Goal: Transaction & Acquisition: Obtain resource

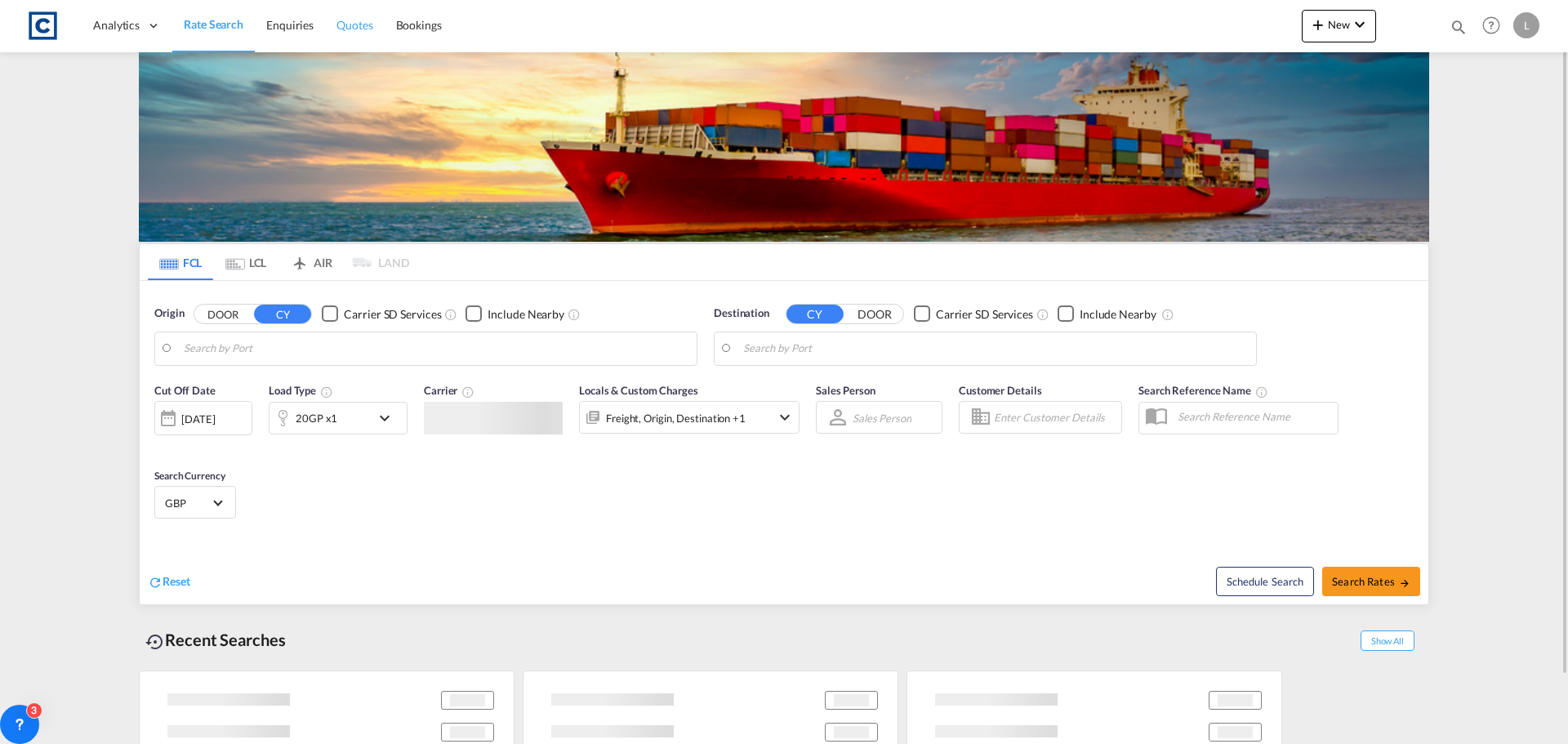
type input "GB-WS9, Walsall"
type input "[GEOGRAPHIC_DATA], [GEOGRAPHIC_DATA]"
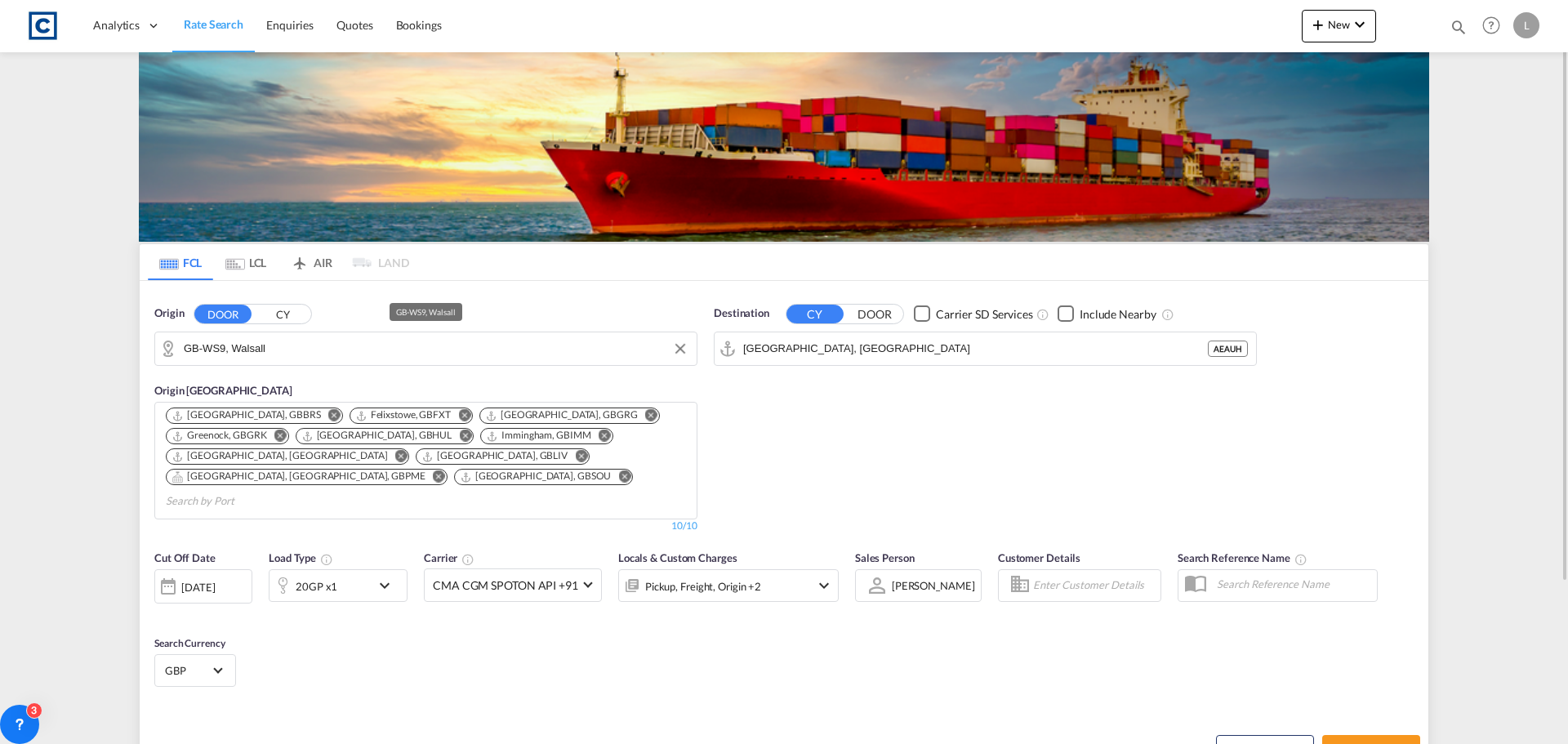
click at [304, 352] on input "GB-WS9, Walsall" at bounding box center [436, 349] width 504 height 25
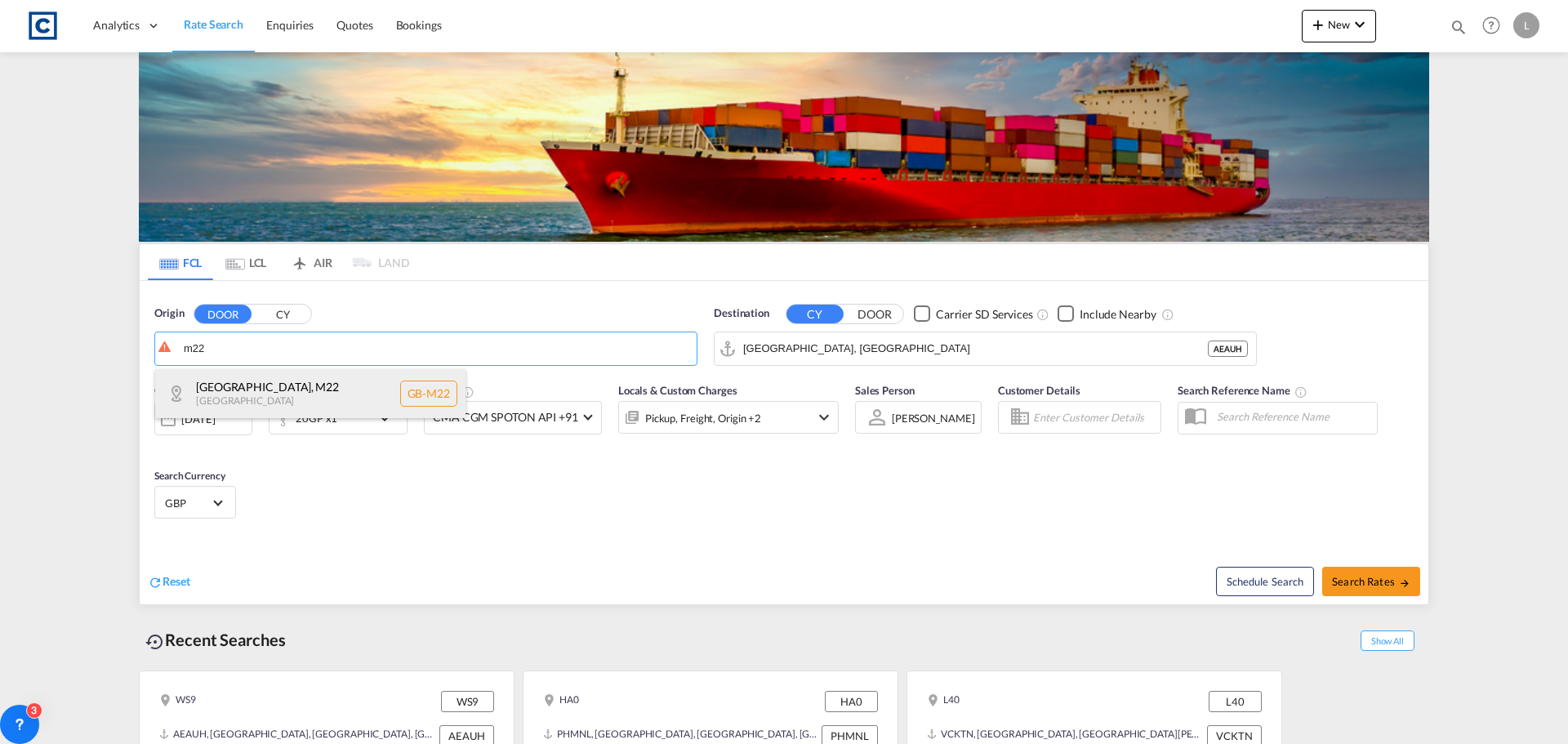
click at [261, 396] on div "[GEOGRAPHIC_DATA] , M22 [GEOGRAPHIC_DATA] [GEOGRAPHIC_DATA]-M22" at bounding box center [310, 393] width 310 height 49
type input "GB-M22, [GEOGRAPHIC_DATA]"
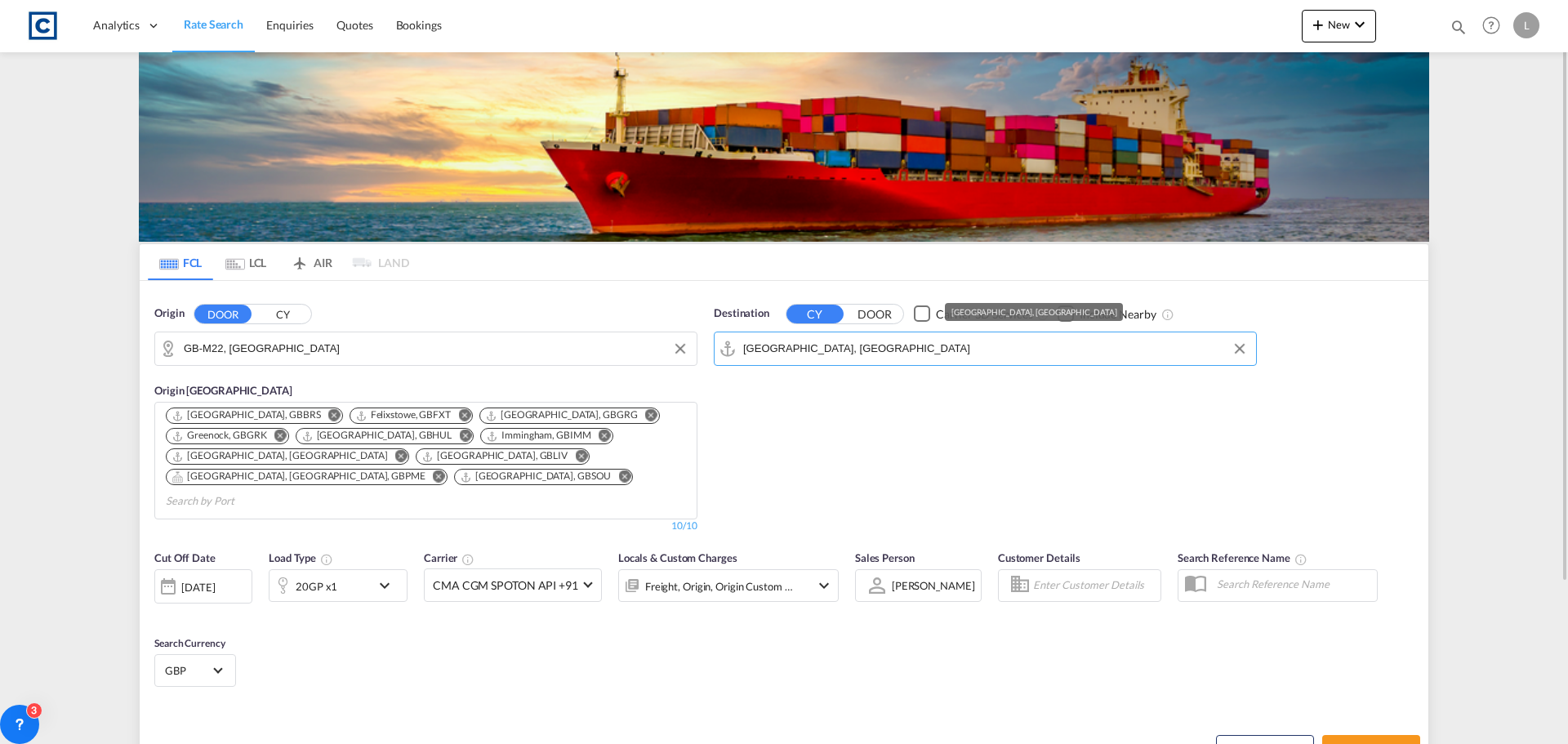
click at [858, 347] on input "[GEOGRAPHIC_DATA], [GEOGRAPHIC_DATA]" at bounding box center [996, 349] width 504 height 25
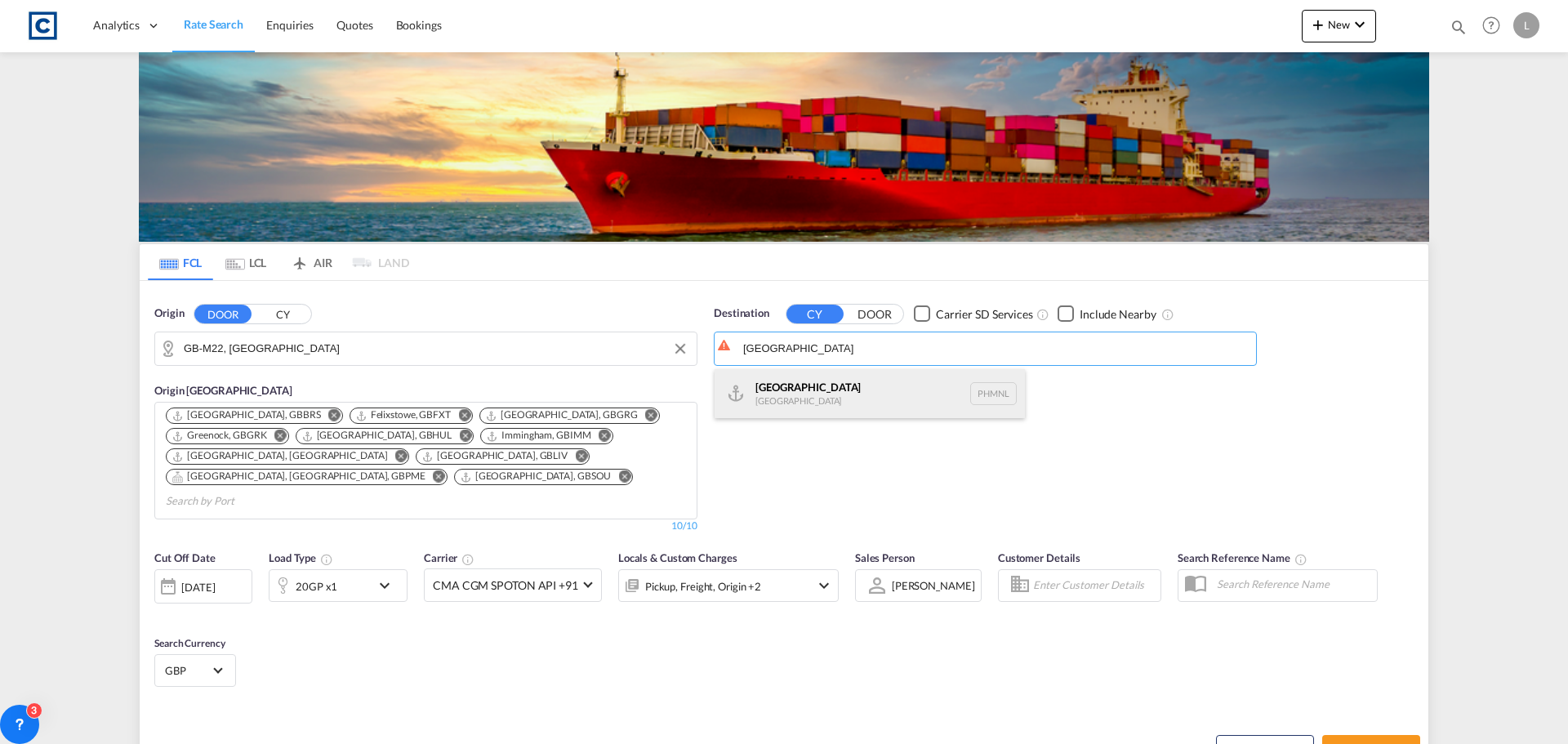
click at [791, 388] on div "[GEOGRAPHIC_DATA] [GEOGRAPHIC_DATA] PHMNL" at bounding box center [870, 393] width 310 height 49
type input "[GEOGRAPHIC_DATA], PHMNL"
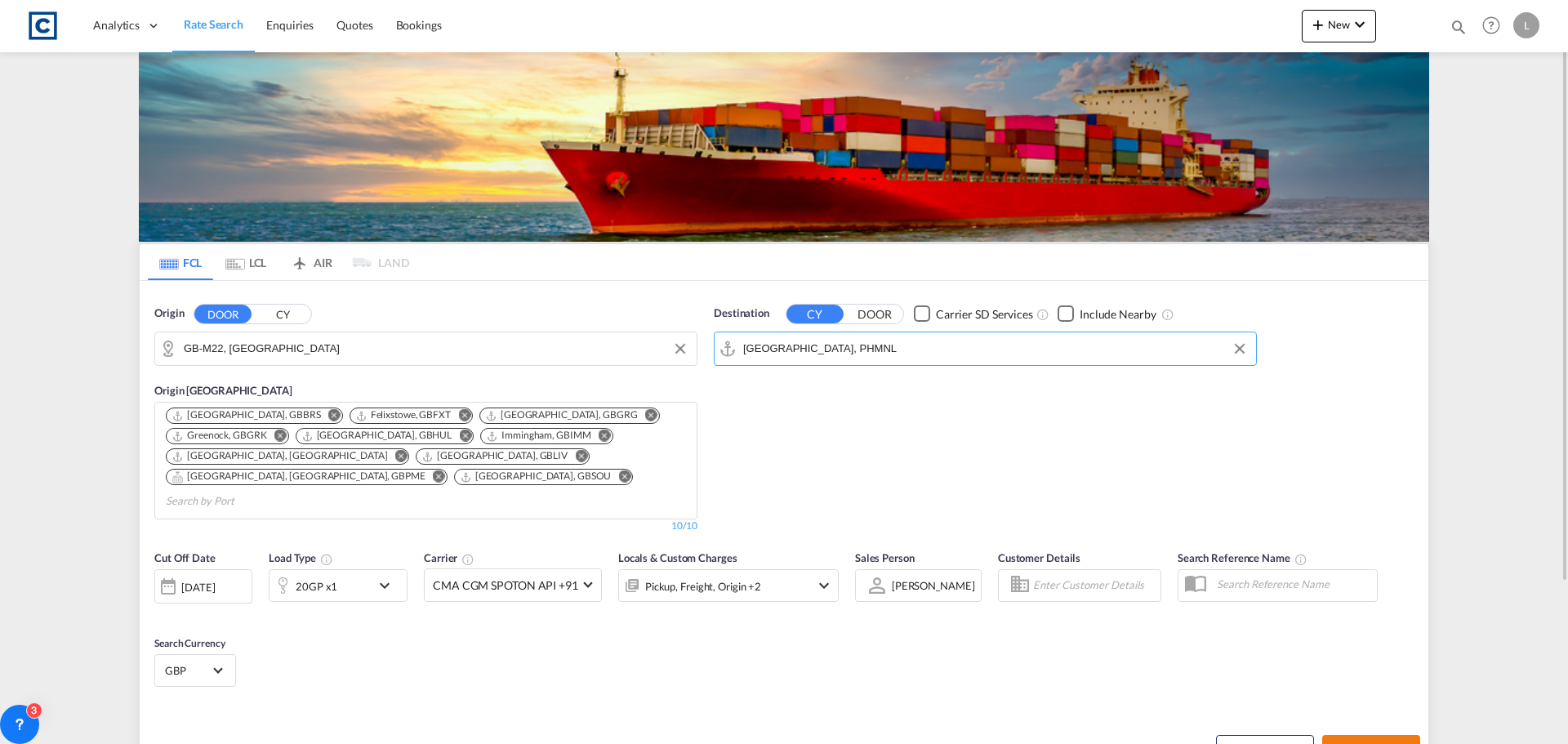
click at [1357, 743] on span "Search Rates" at bounding box center [1371, 750] width 79 height 13
type input "M22 to PHMNL / [DATE]"
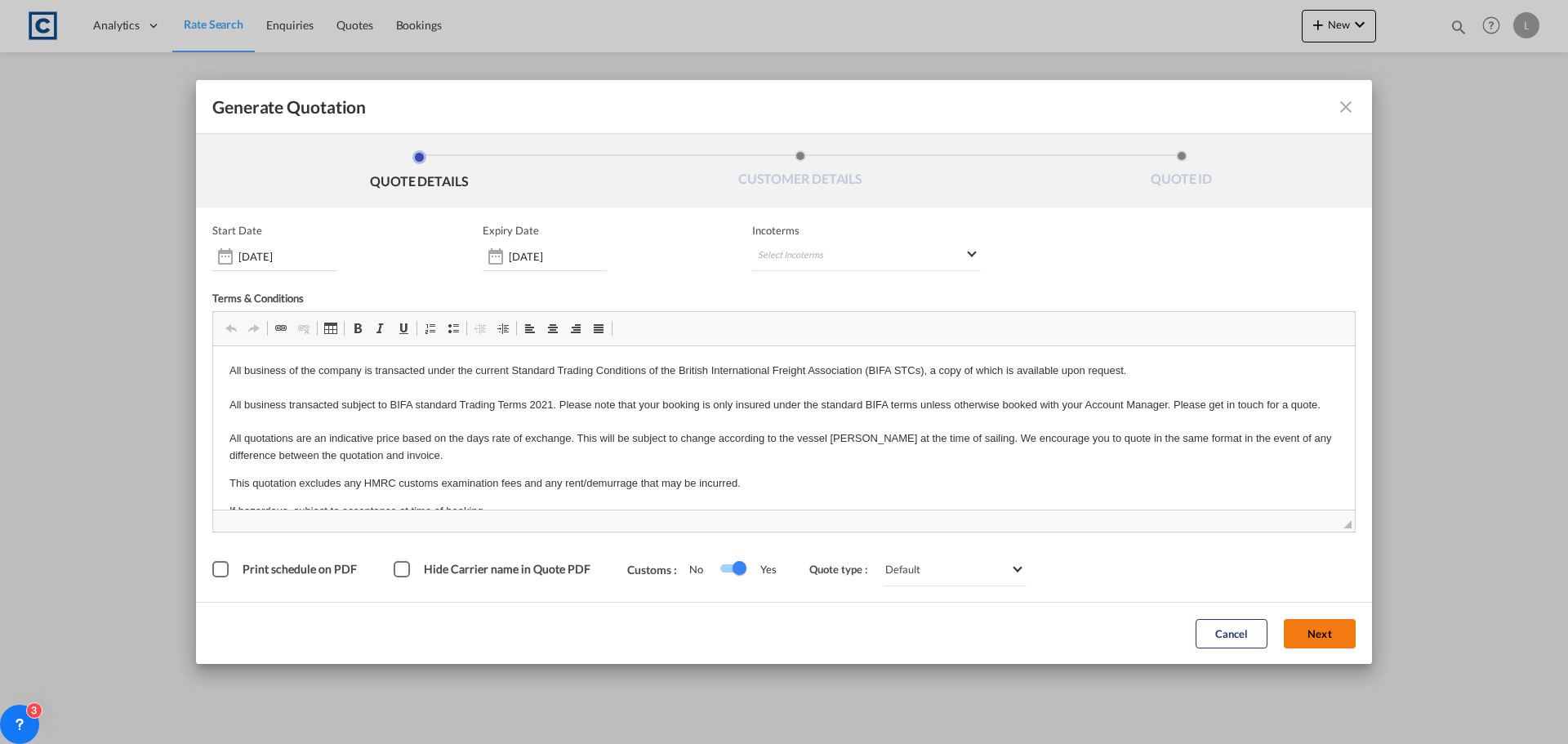
click at [1307, 627] on button "Next" at bounding box center [1320, 633] width 72 height 29
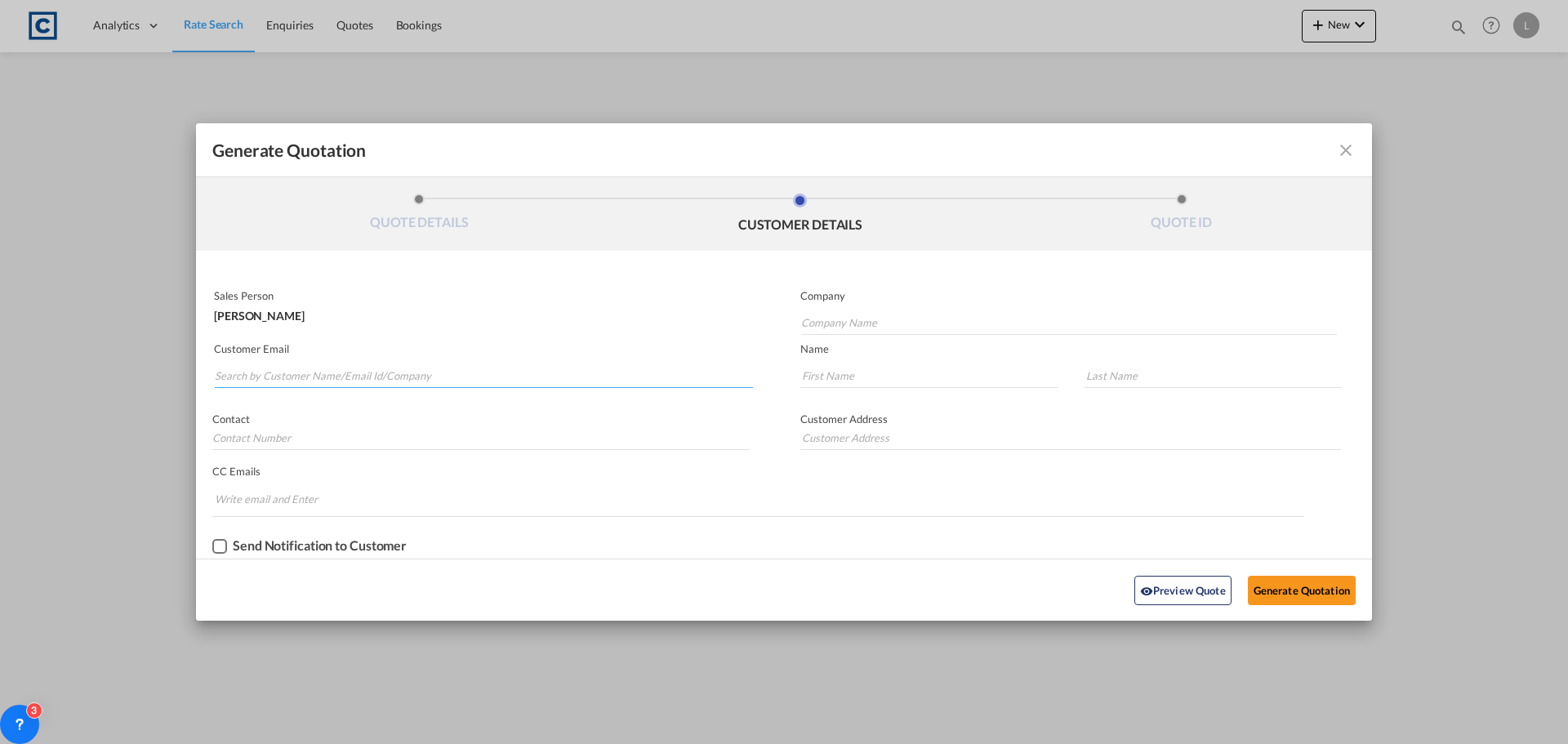
click at [261, 376] on input "Search by Customer Name/Email Id/Company" at bounding box center [484, 376] width 538 height 25
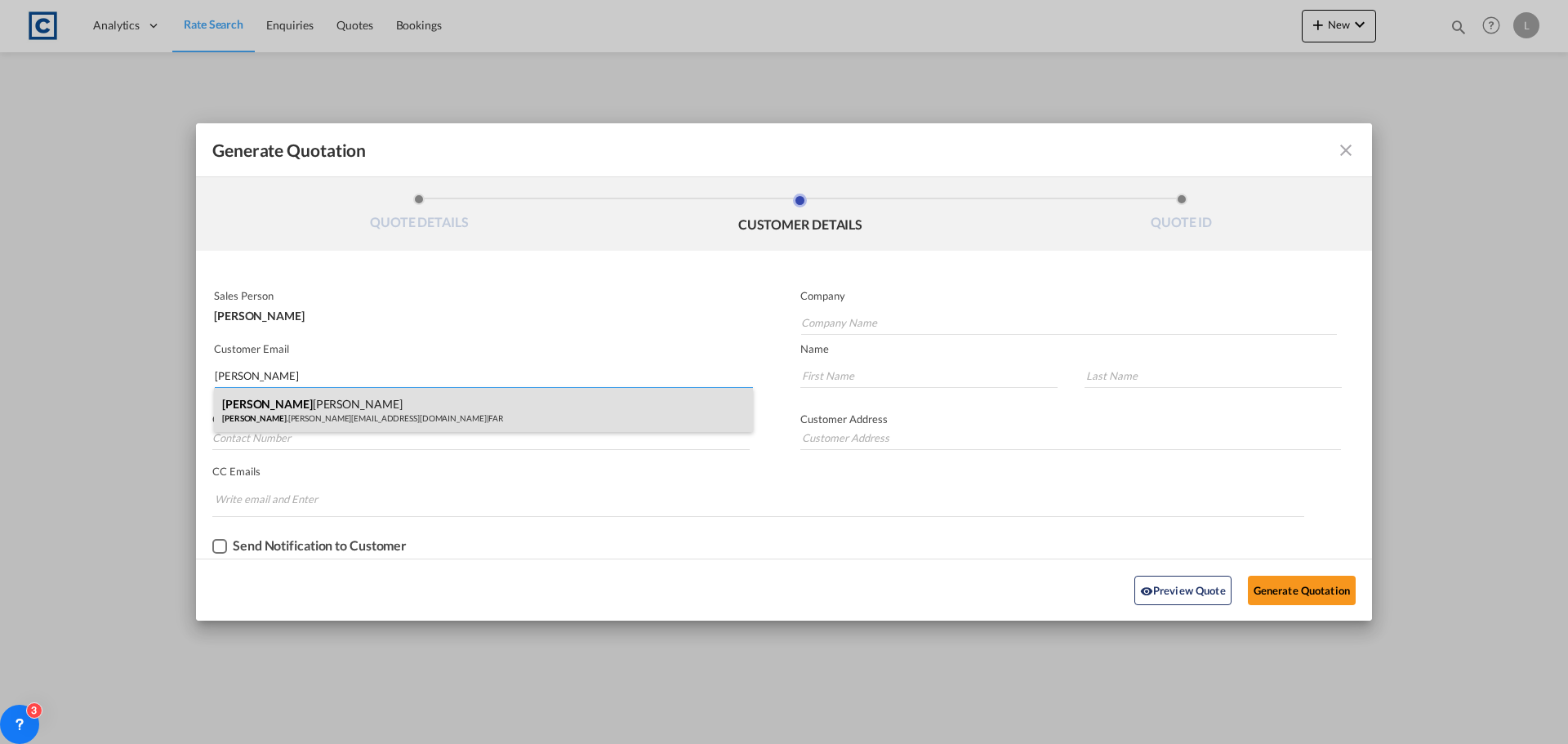
type input "[PERSON_NAME]"
click at [255, 406] on div "[PERSON_NAME] [PERSON_NAME] .[PERSON_NAME][EMAIL_ADDRESS][DOMAIN_NAME] | FAR" at bounding box center [484, 410] width 539 height 44
type input "FAR"
type input "[PERSON_NAME][EMAIL_ADDRESS][PERSON_NAME][DOMAIN_NAME]"
type input "[PERSON_NAME]"
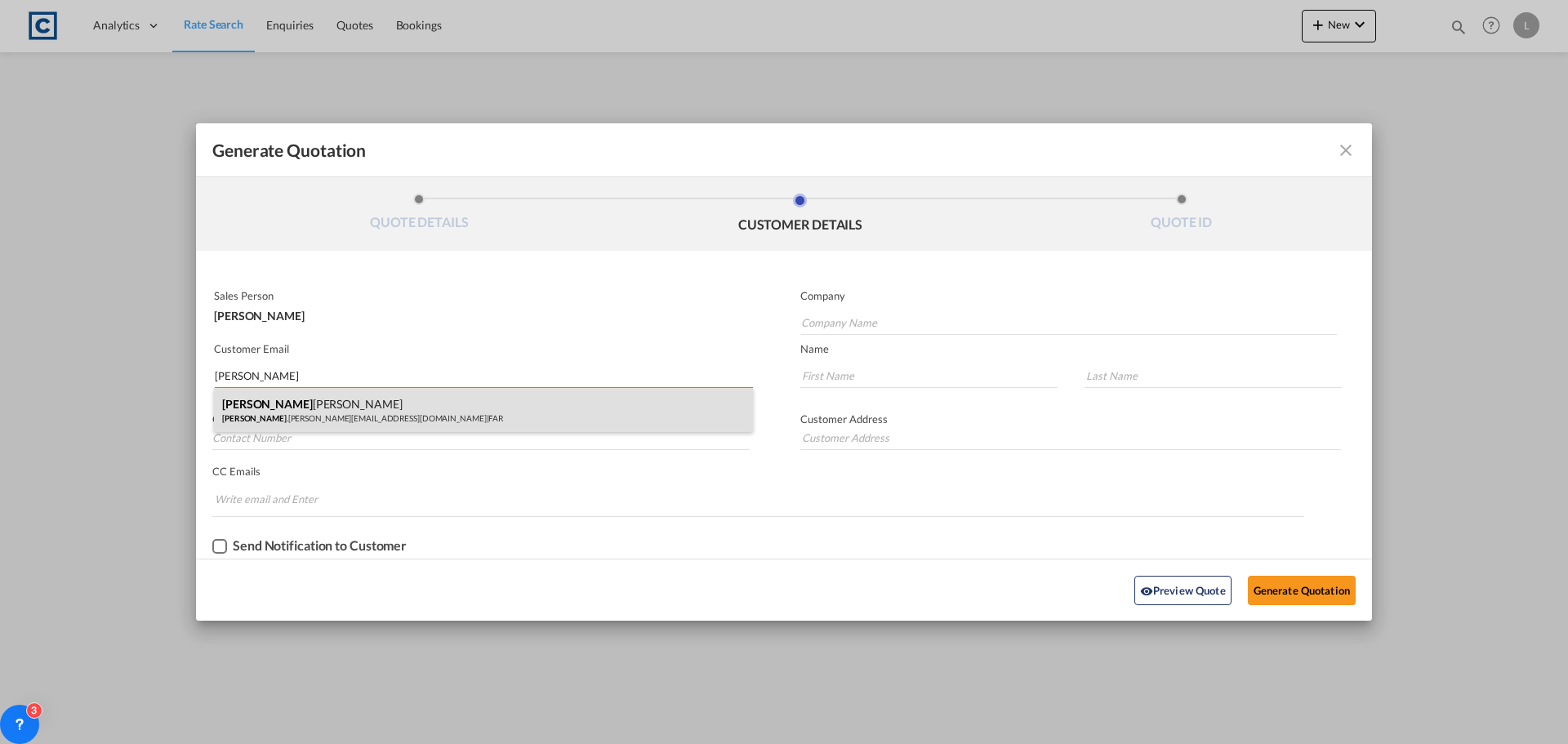
type input "[PERSON_NAME]"
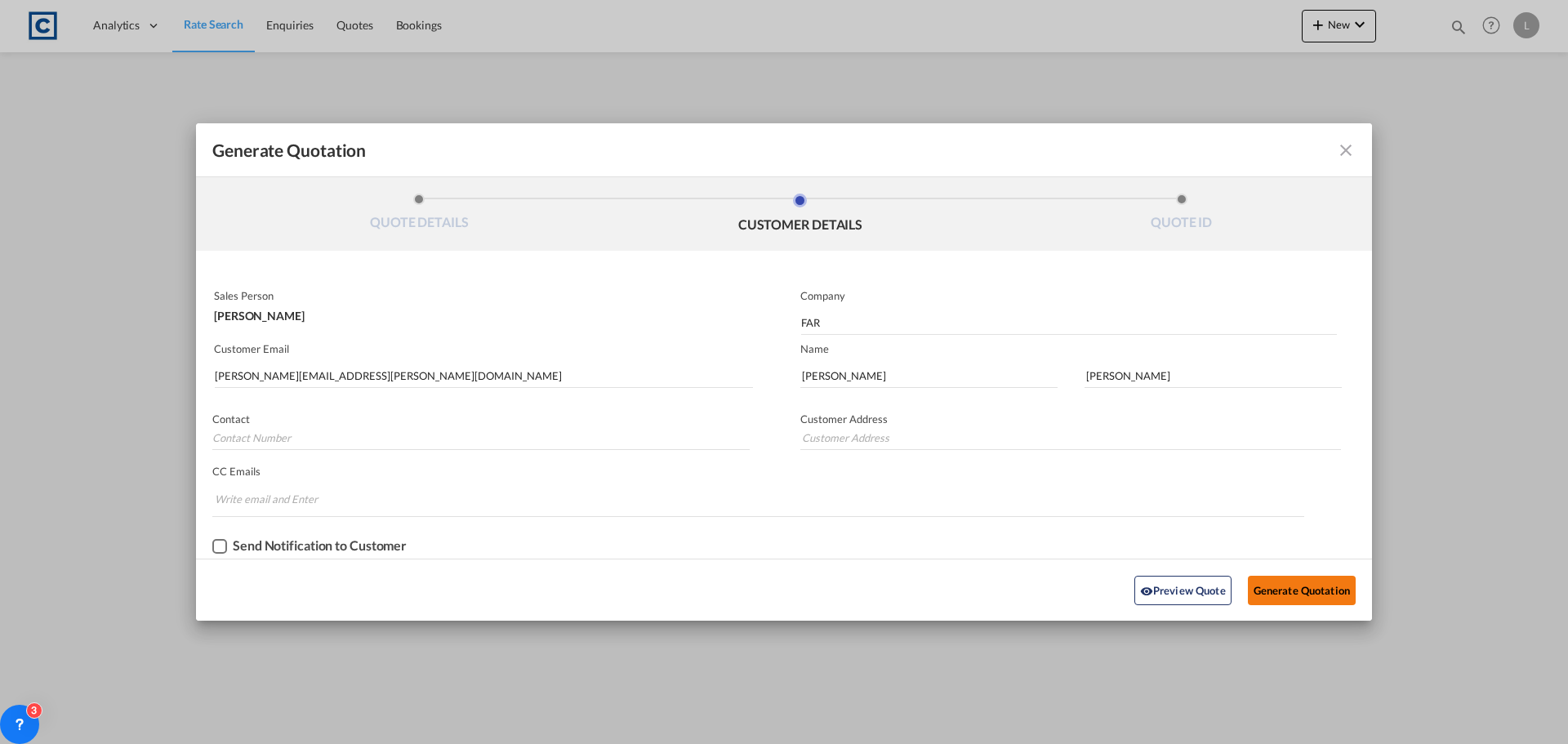
click at [1303, 583] on button "Generate Quotation" at bounding box center [1302, 590] width 108 height 29
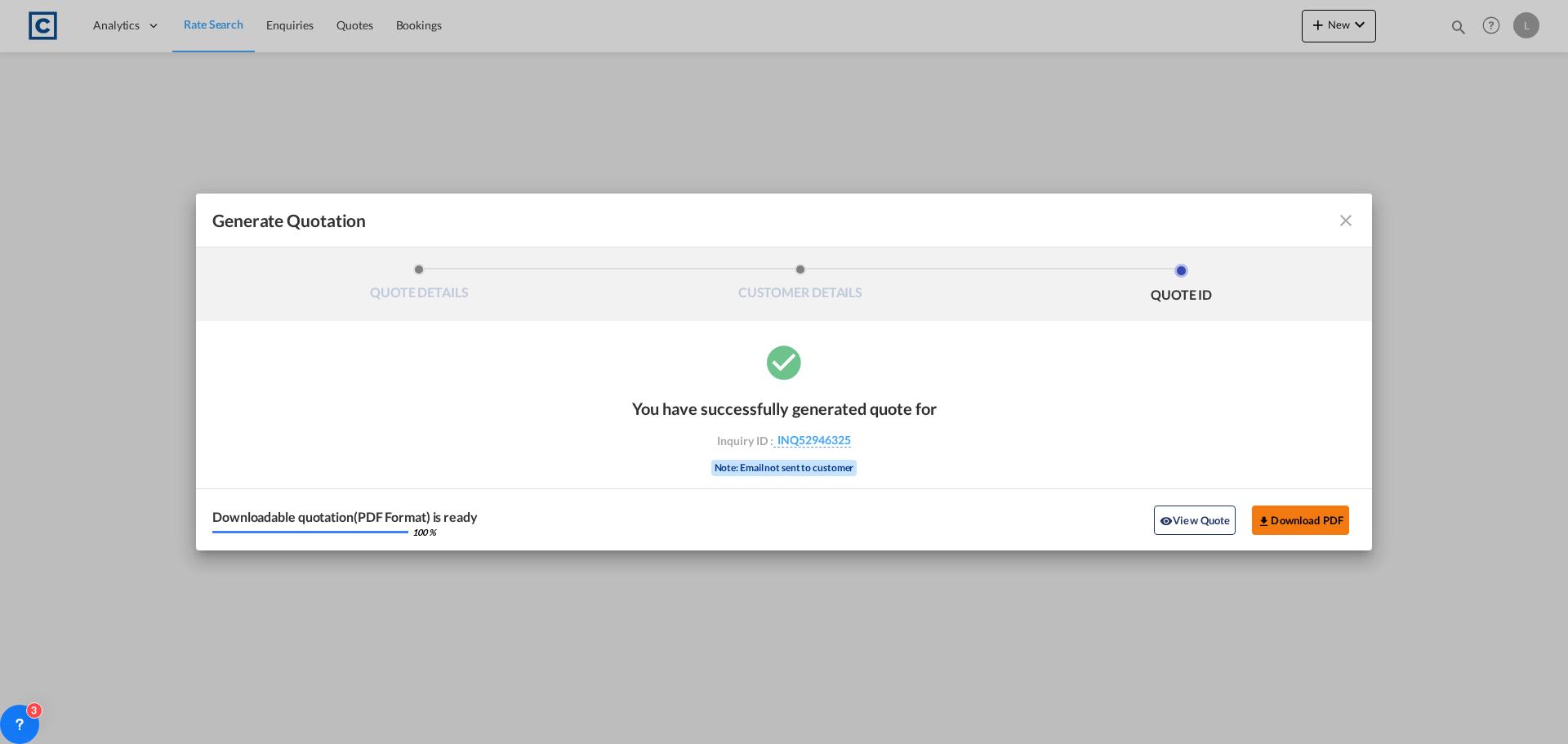
click at [1279, 515] on button "Download PDF" at bounding box center [1300, 519] width 97 height 29
click at [1346, 224] on md-icon "icon-close fg-AAA8AD cursor m-0" at bounding box center [1346, 221] width 20 height 20
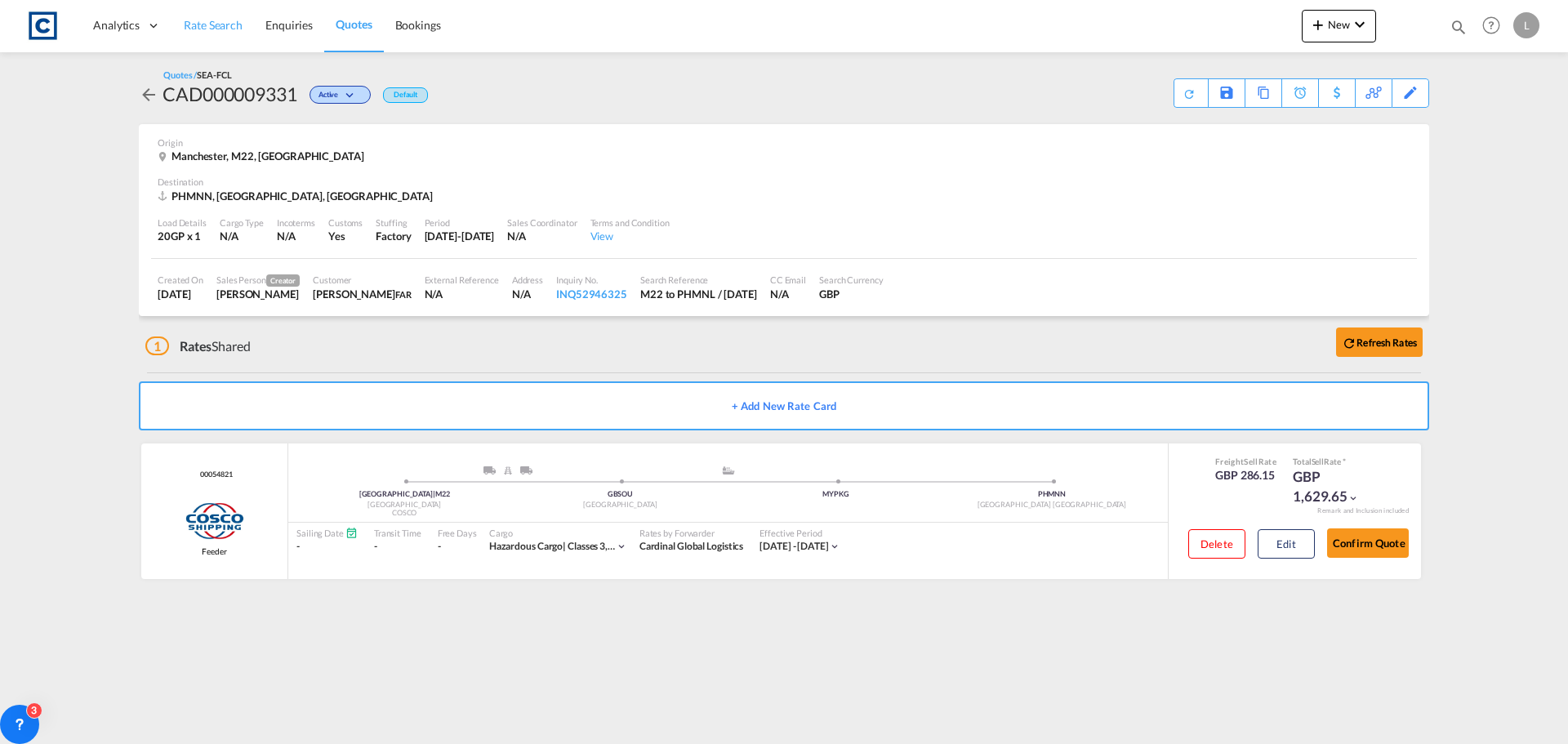
click at [216, 19] on span "Rate Search" at bounding box center [213, 25] width 59 height 14
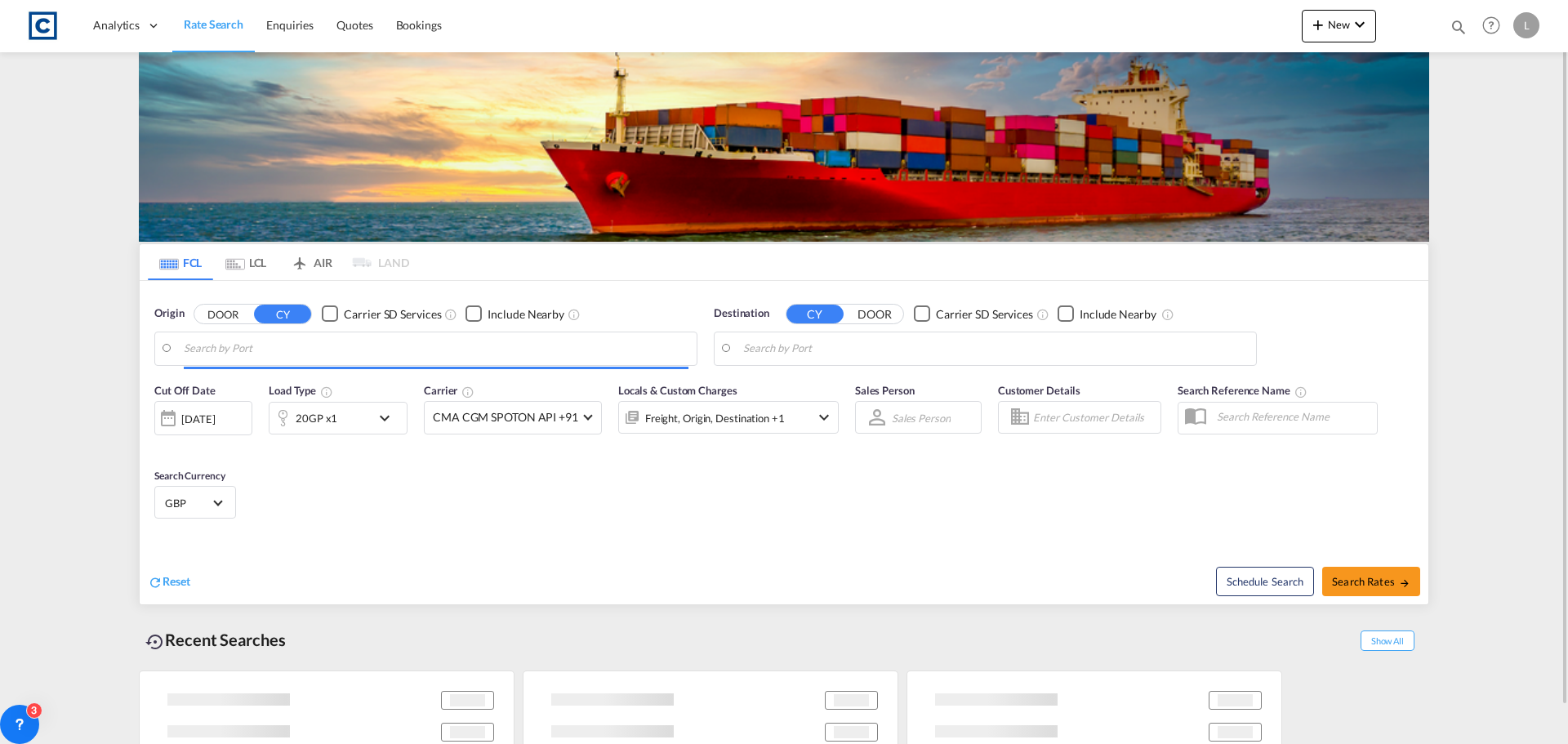
type input "GB-M22, [GEOGRAPHIC_DATA]"
type input "[GEOGRAPHIC_DATA], PHMNL"
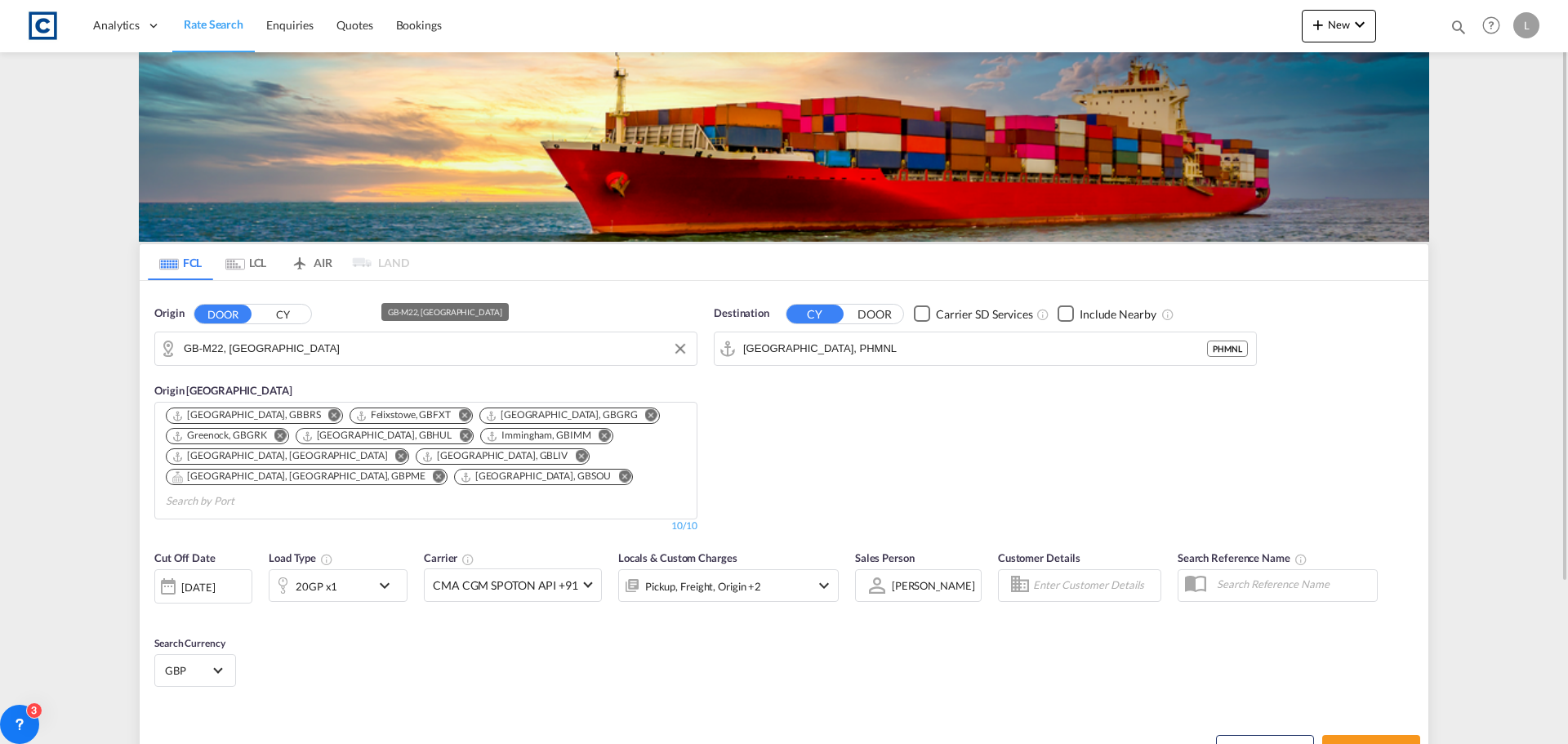
click at [338, 351] on input "GB-M22, [GEOGRAPHIC_DATA]" at bounding box center [436, 349] width 504 height 25
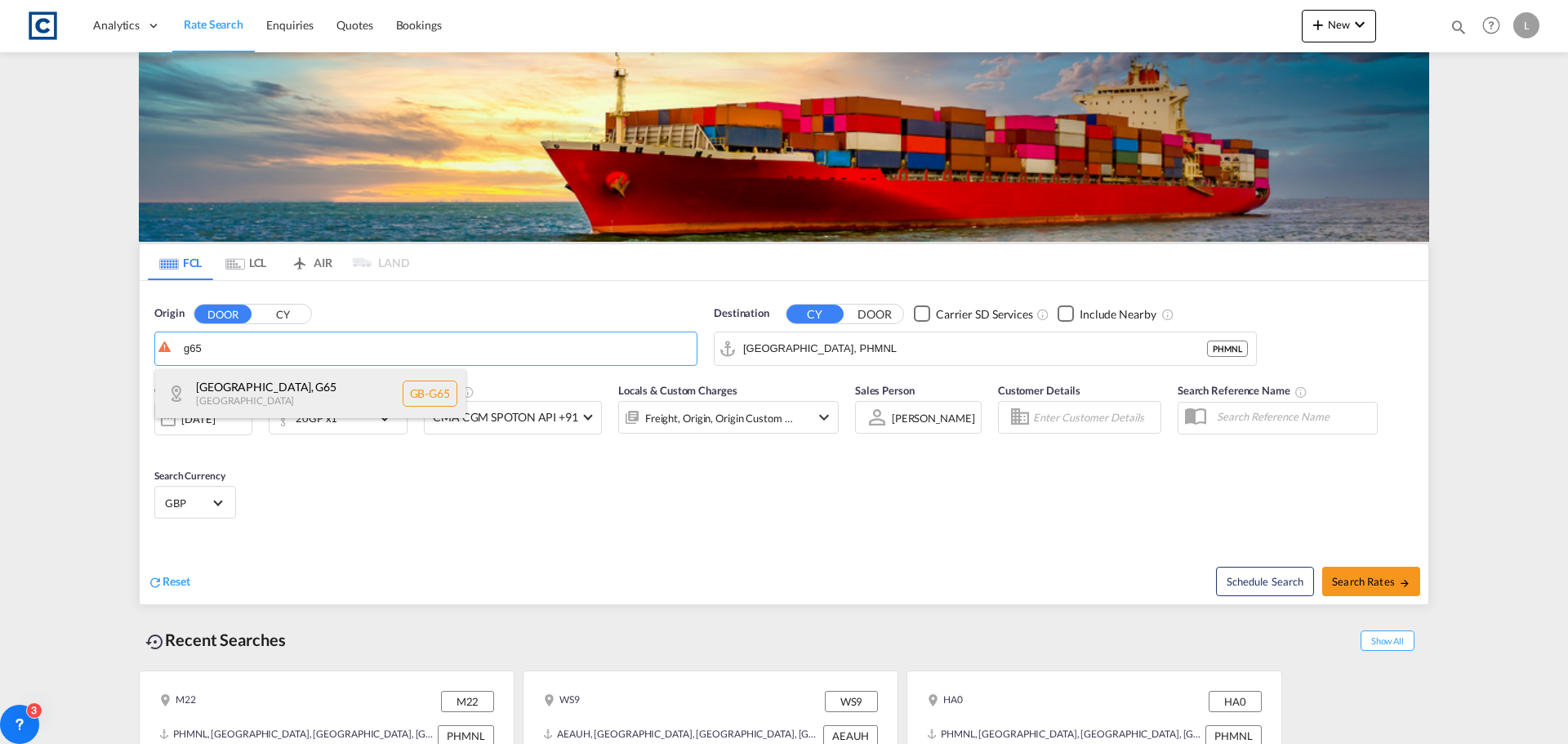
click at [311, 390] on div "[GEOGRAPHIC_DATA] , G65 [GEOGRAPHIC_DATA] [GEOGRAPHIC_DATA]-G65" at bounding box center [310, 393] width 310 height 49
type input "GB-G65, [GEOGRAPHIC_DATA]"
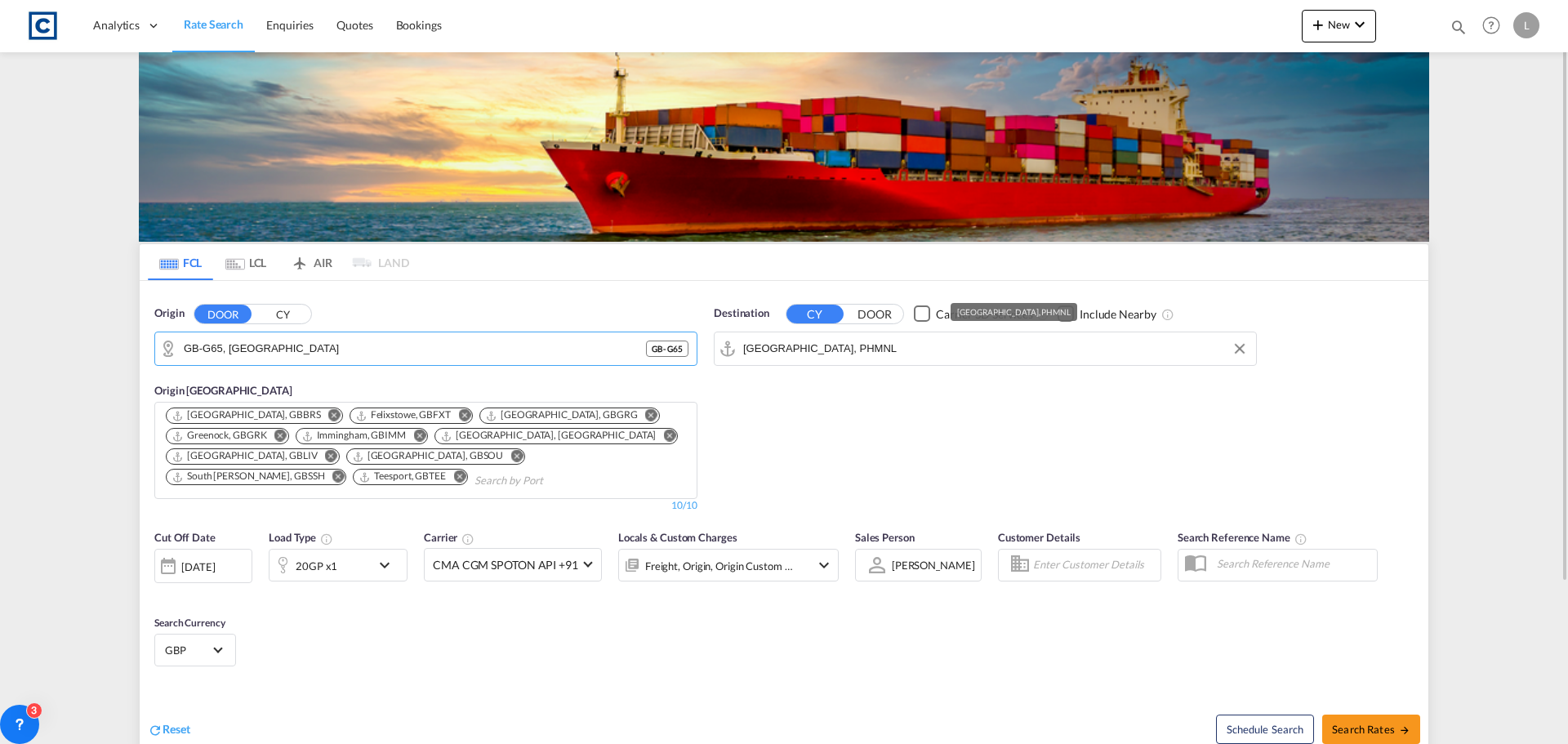
click at [847, 351] on input "[GEOGRAPHIC_DATA], PHMNL" at bounding box center [996, 349] width 504 height 25
click at [867, 351] on input "[GEOGRAPHIC_DATA], PHMNL" at bounding box center [996, 349] width 504 height 25
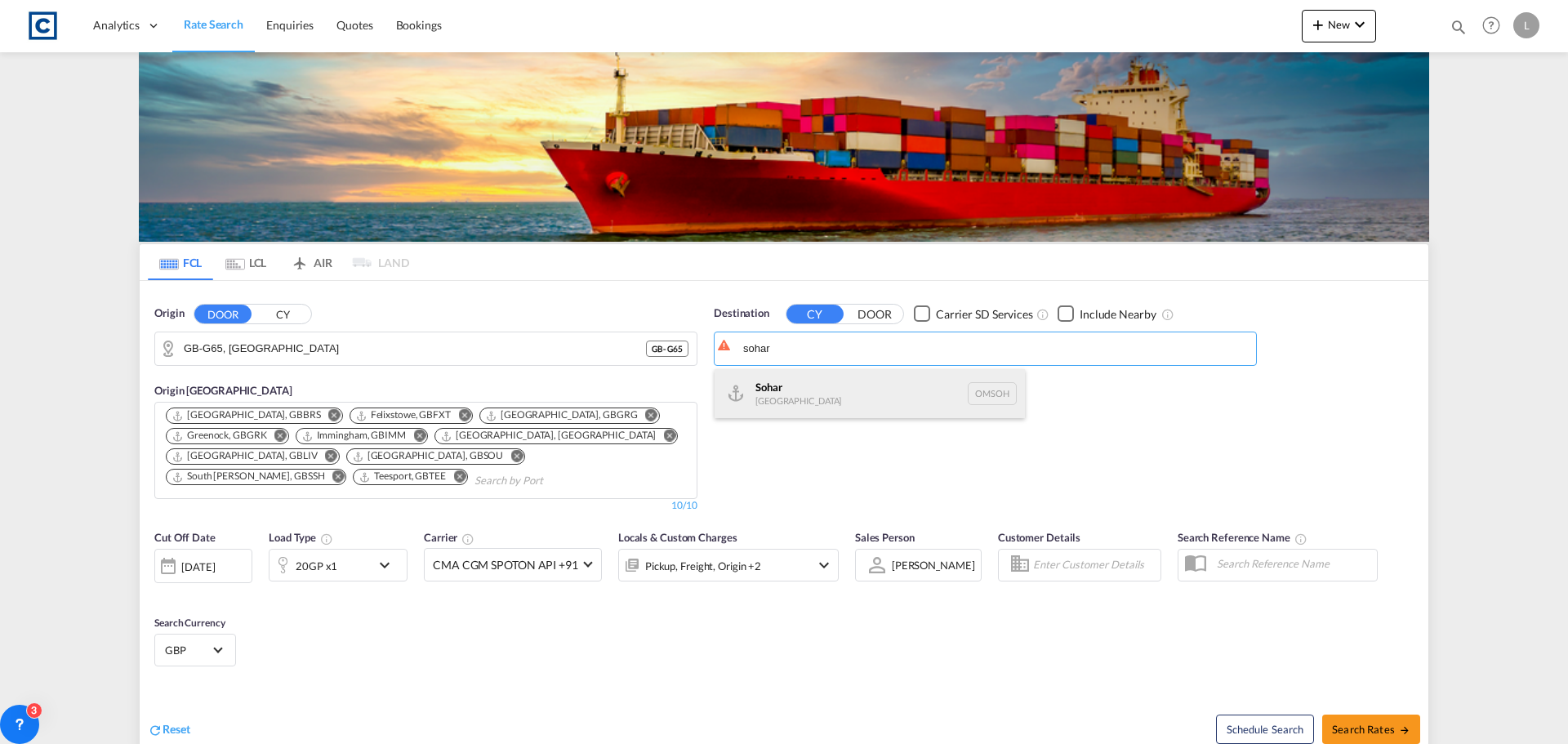
click at [774, 408] on div "Sohar [GEOGRAPHIC_DATA] [GEOGRAPHIC_DATA]" at bounding box center [870, 393] width 310 height 49
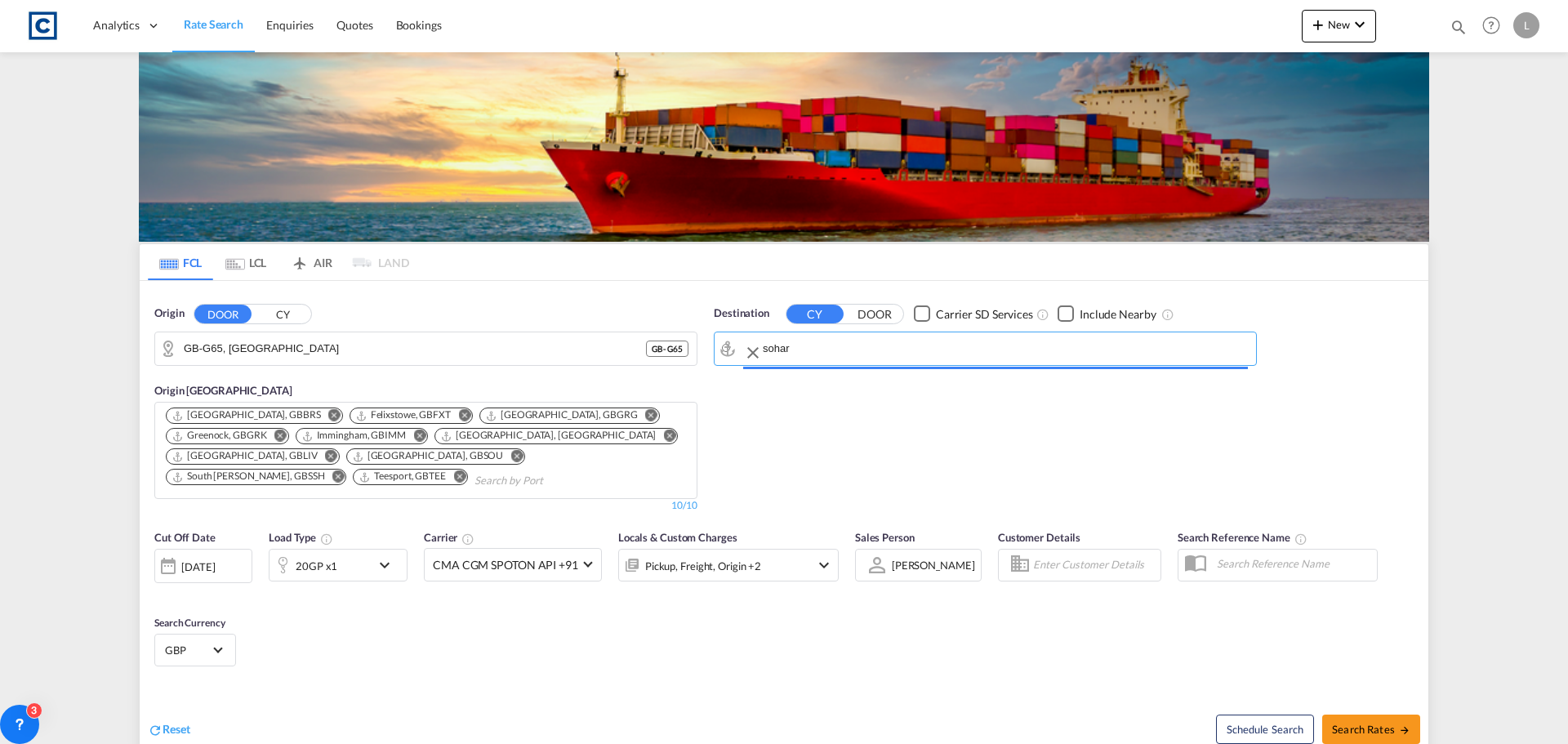
type input "Sohar, OMSOH"
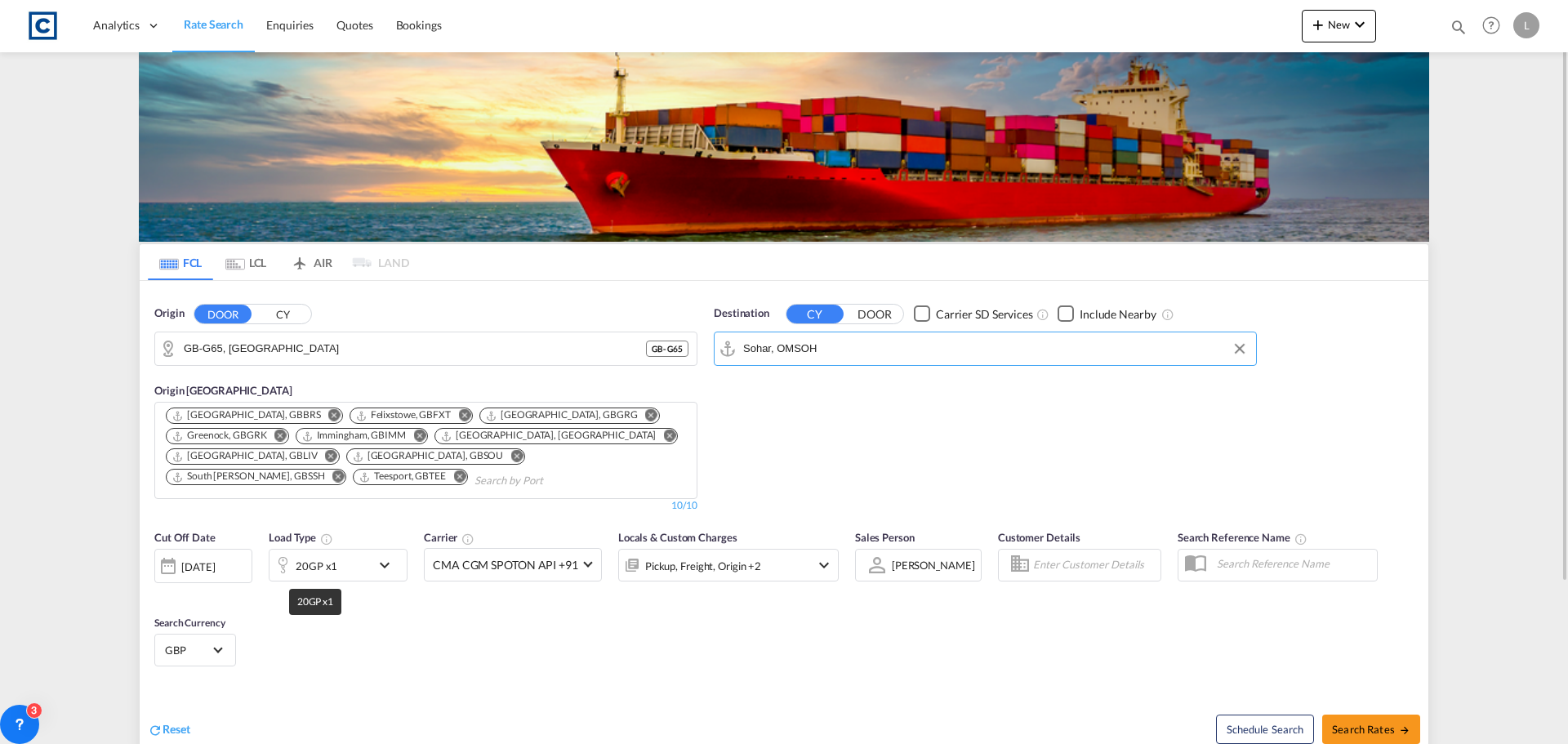
click at [310, 568] on div "20GP x1" at bounding box center [316, 567] width 41 height 23
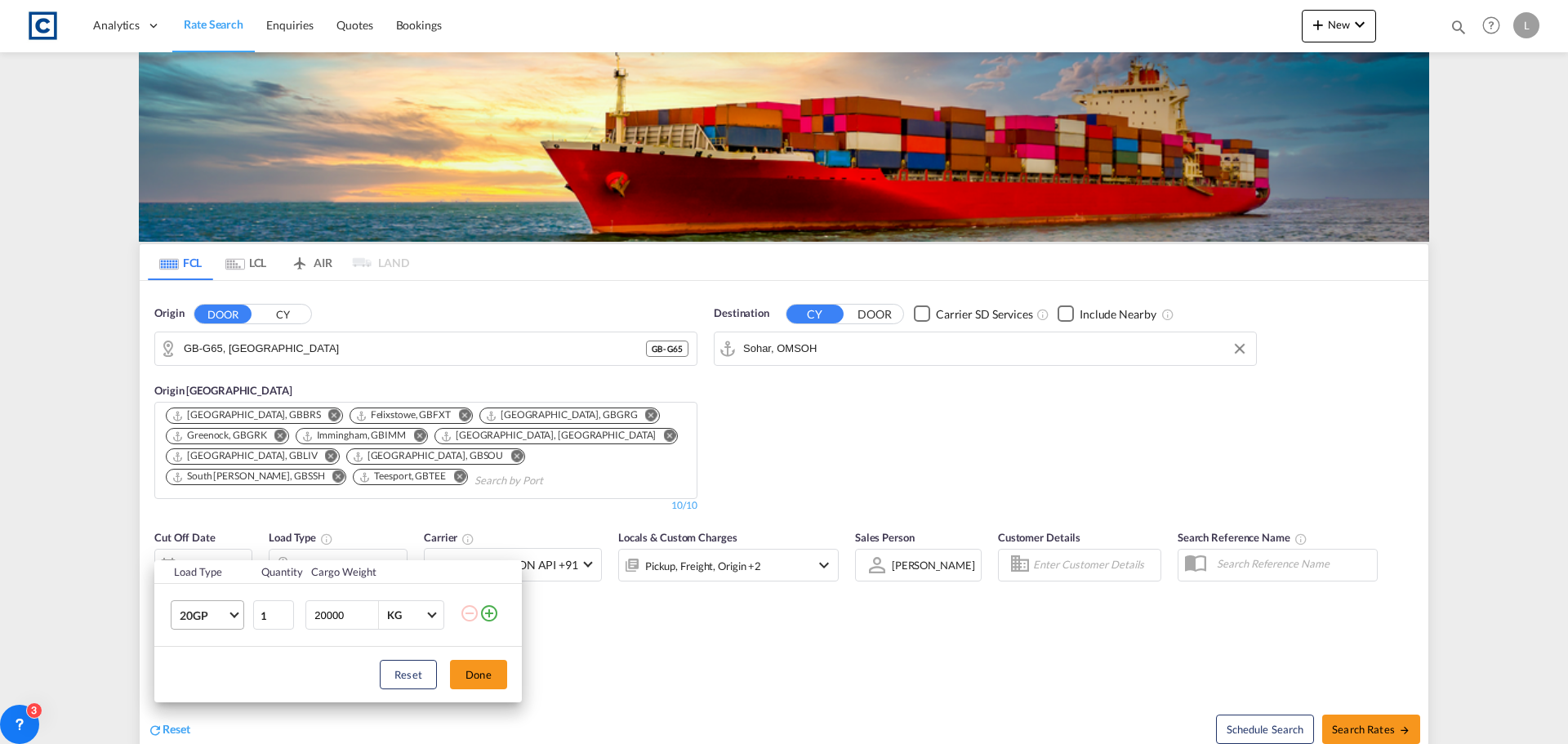
click at [184, 625] on md-select-value "20GP" at bounding box center [211, 615] width 66 height 27
click at [187, 626] on div "40HC" at bounding box center [195, 625] width 30 height 17
click at [490, 667] on button "Done" at bounding box center [479, 674] width 57 height 29
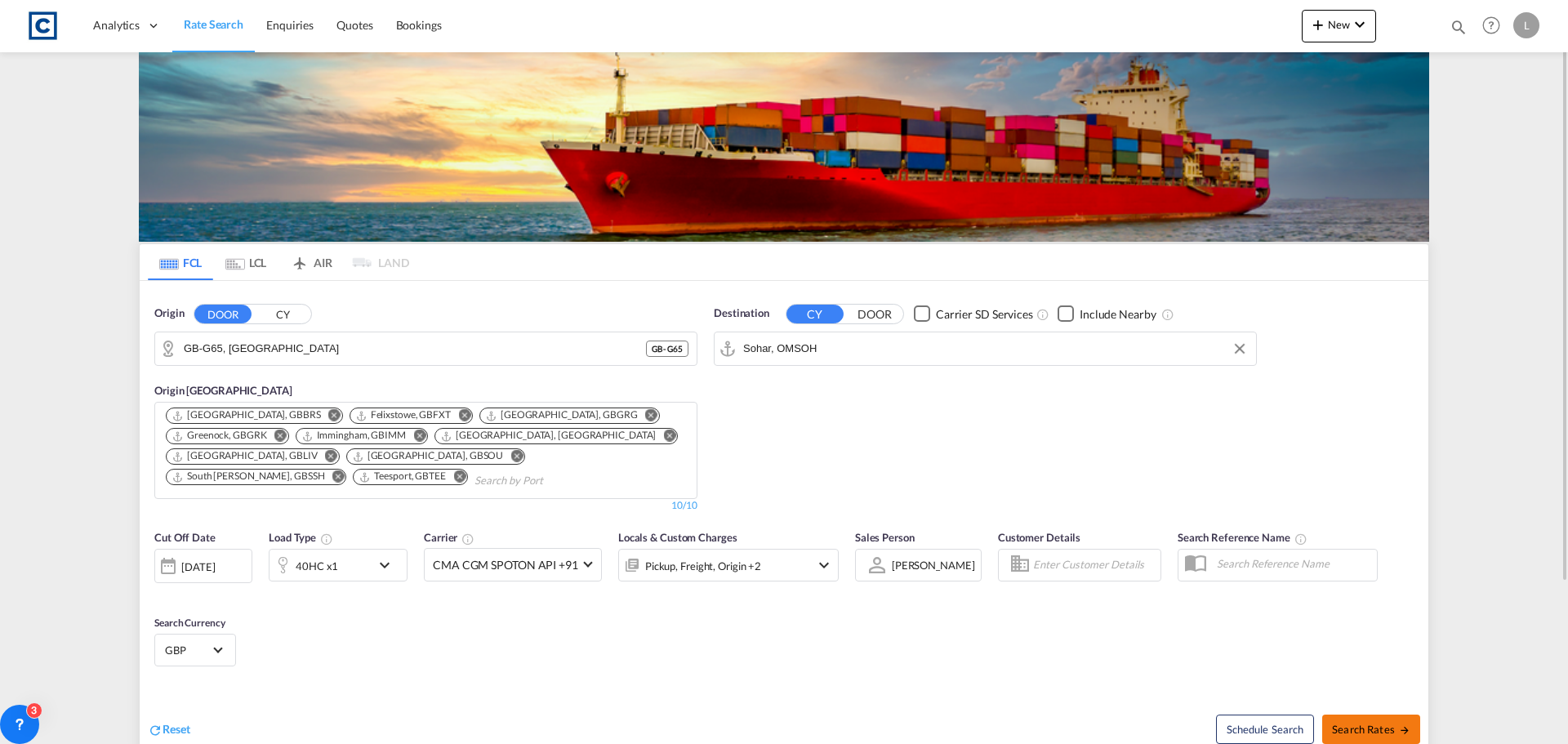
click at [1369, 722] on span "Search Rates" at bounding box center [1371, 729] width 79 height 13
type input "G65 to OMSOH / [DATE]"
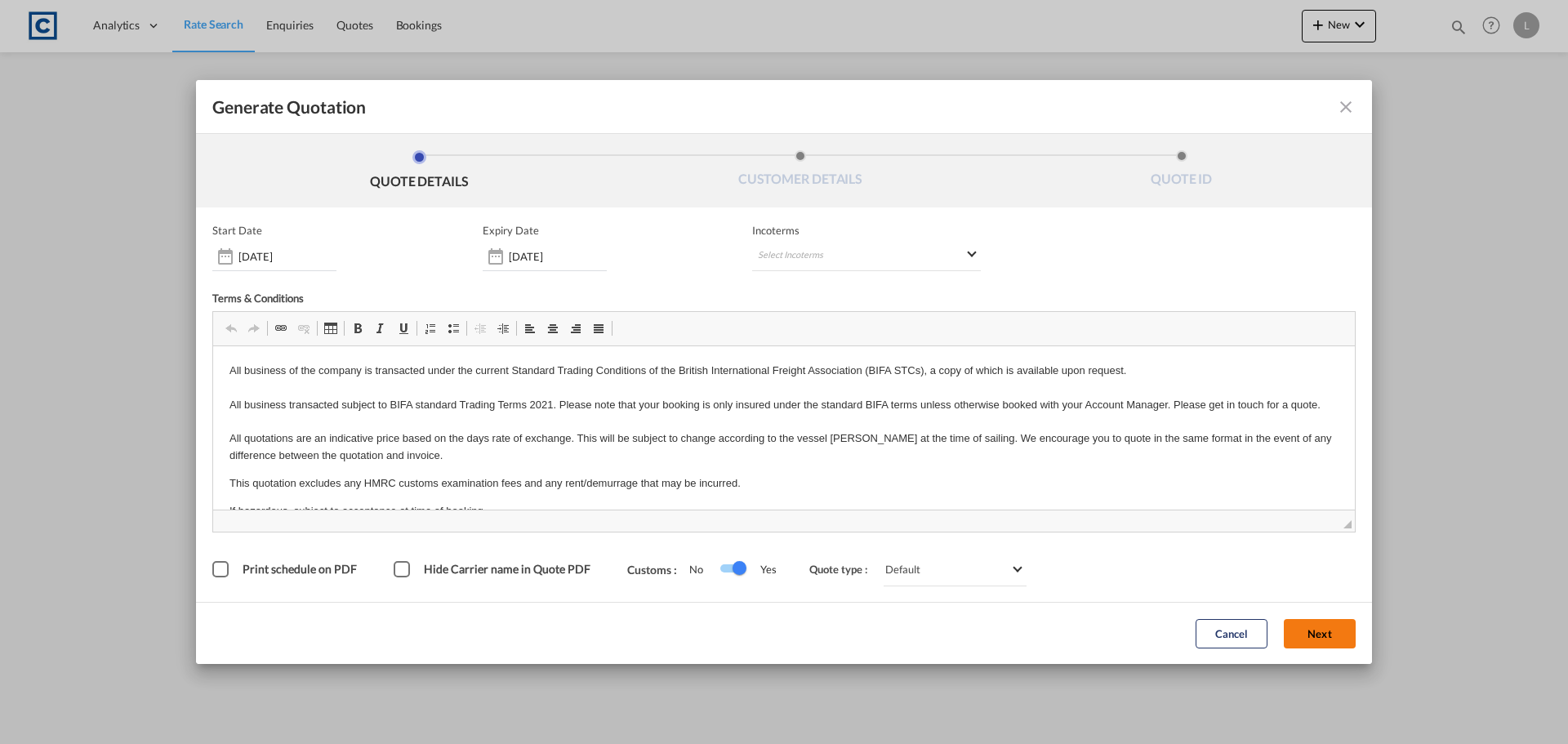
click at [1313, 630] on button "Next" at bounding box center [1320, 633] width 72 height 29
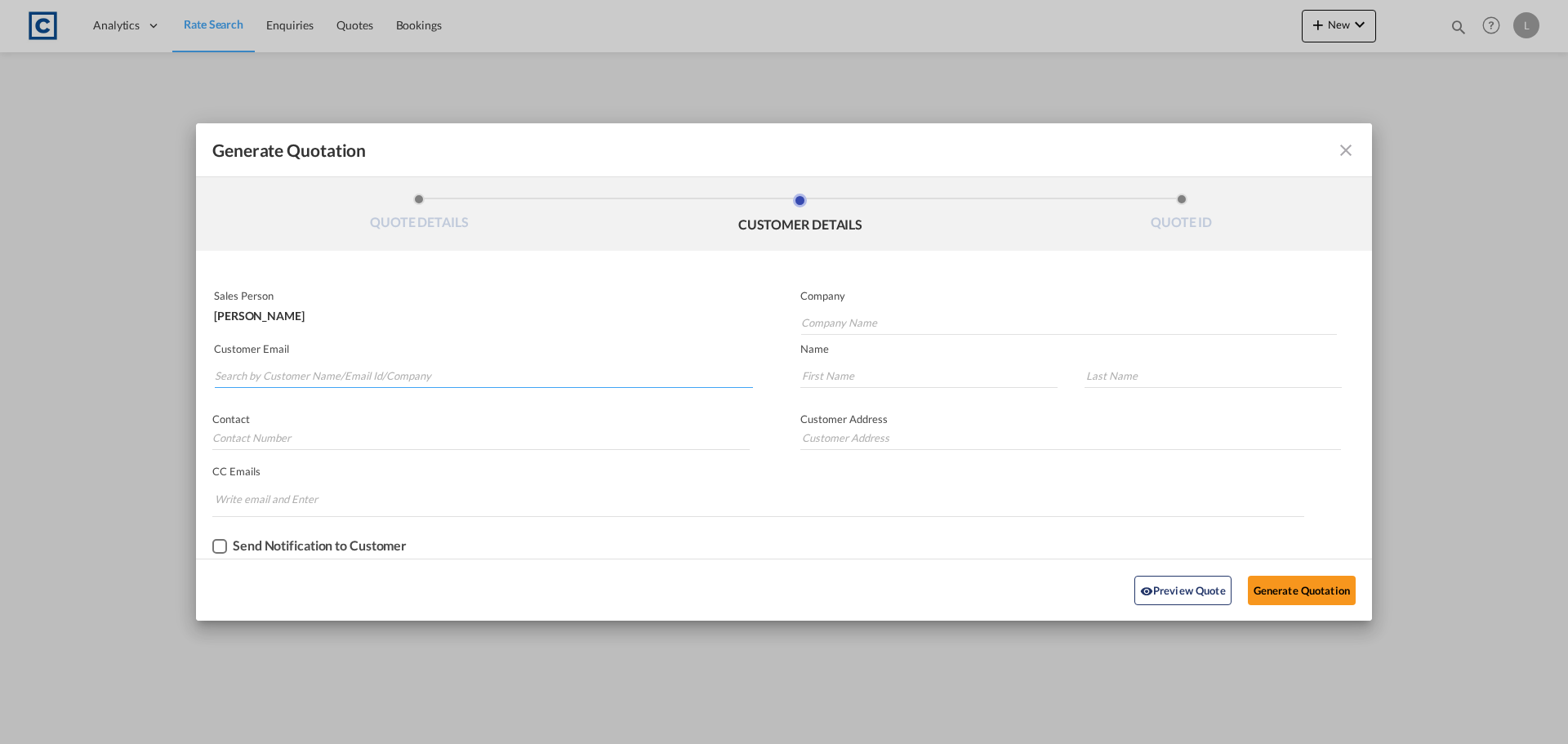
click at [222, 375] on input "Search by Customer Name/Email Id/Company" at bounding box center [484, 376] width 538 height 25
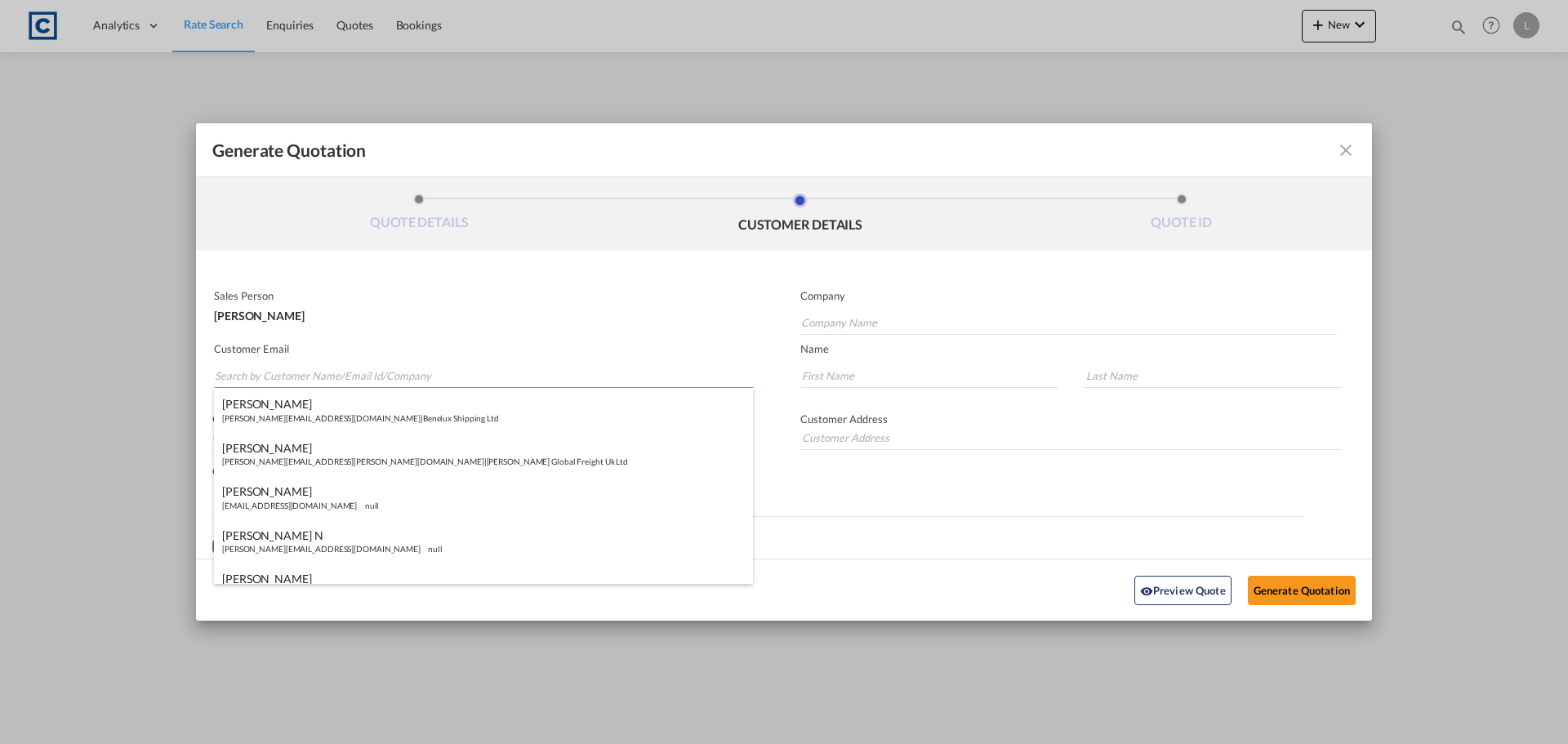
paste input "Locarno Andrea (UK) <Andrea.Locarno@gruber-logistics.com>"
drag, startPoint x: 319, startPoint y: 377, endPoint x: 305, endPoint y: 294, distance: 84.2
click at [318, 368] on input "Locarno Andrea (UK) <Andrea.Locarno@gruber-logistics.com>" at bounding box center [484, 376] width 538 height 25
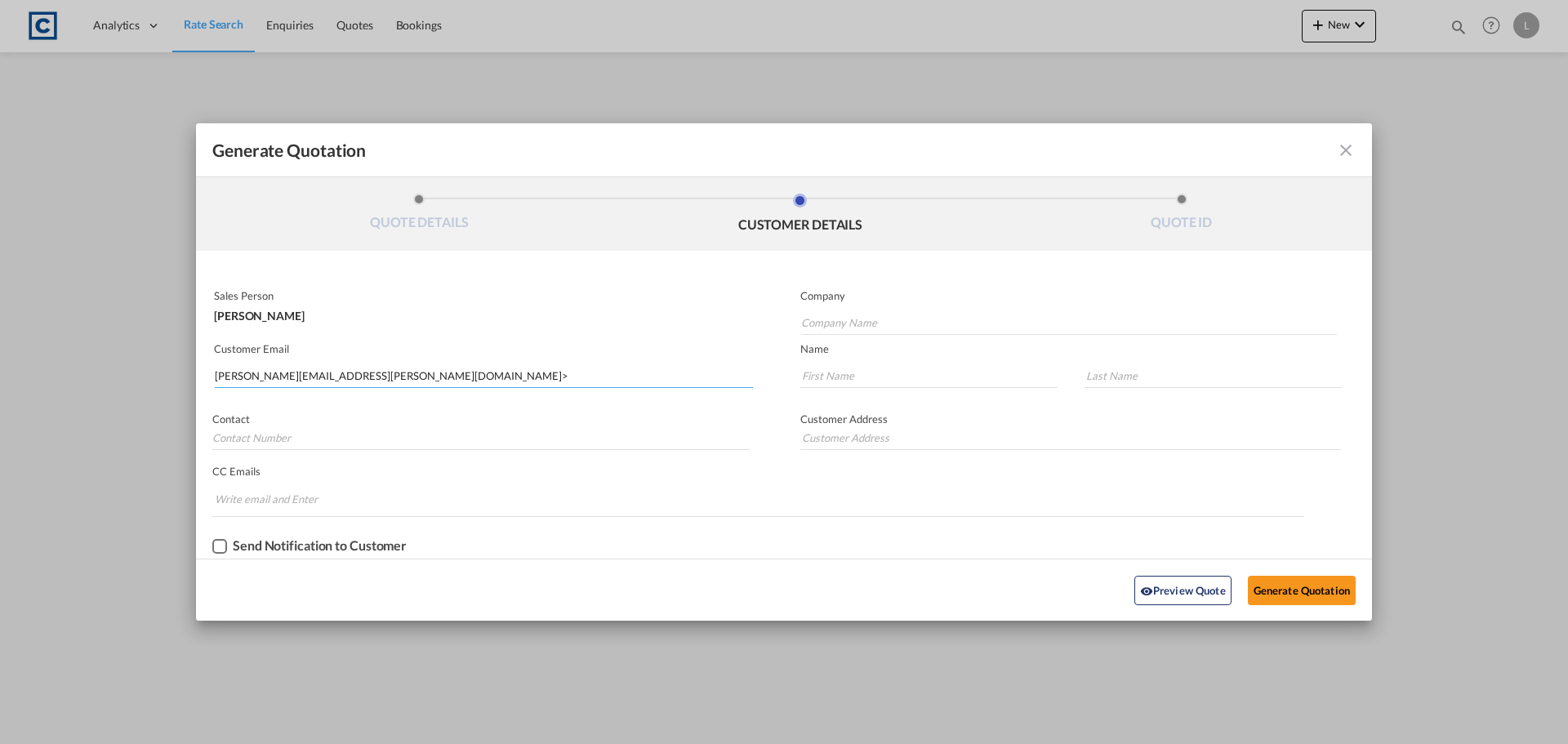
click at [406, 375] on input "Andrea.Locarno@gruber-logistics.com>" at bounding box center [484, 376] width 538 height 25
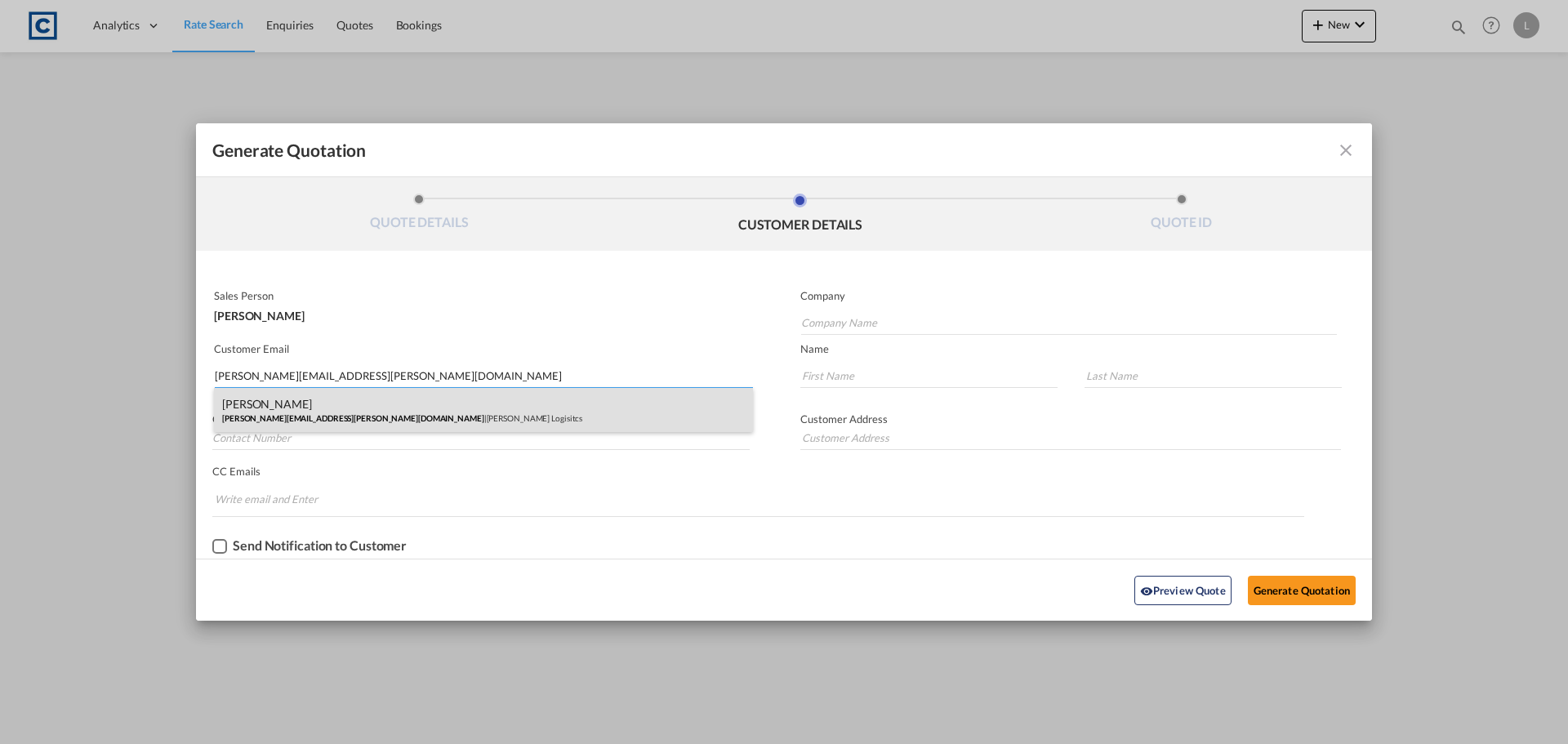
type input "Andrea.Locarno@gruber-logistics.com"
click at [261, 403] on div "Andrea Locarno Andrea.Locarno@gruber-logistics.com | Gruber Logisitcs" at bounding box center [484, 410] width 539 height 44
type input "Gruber Logisitcs"
type input "Andrea"
type input "Locarno"
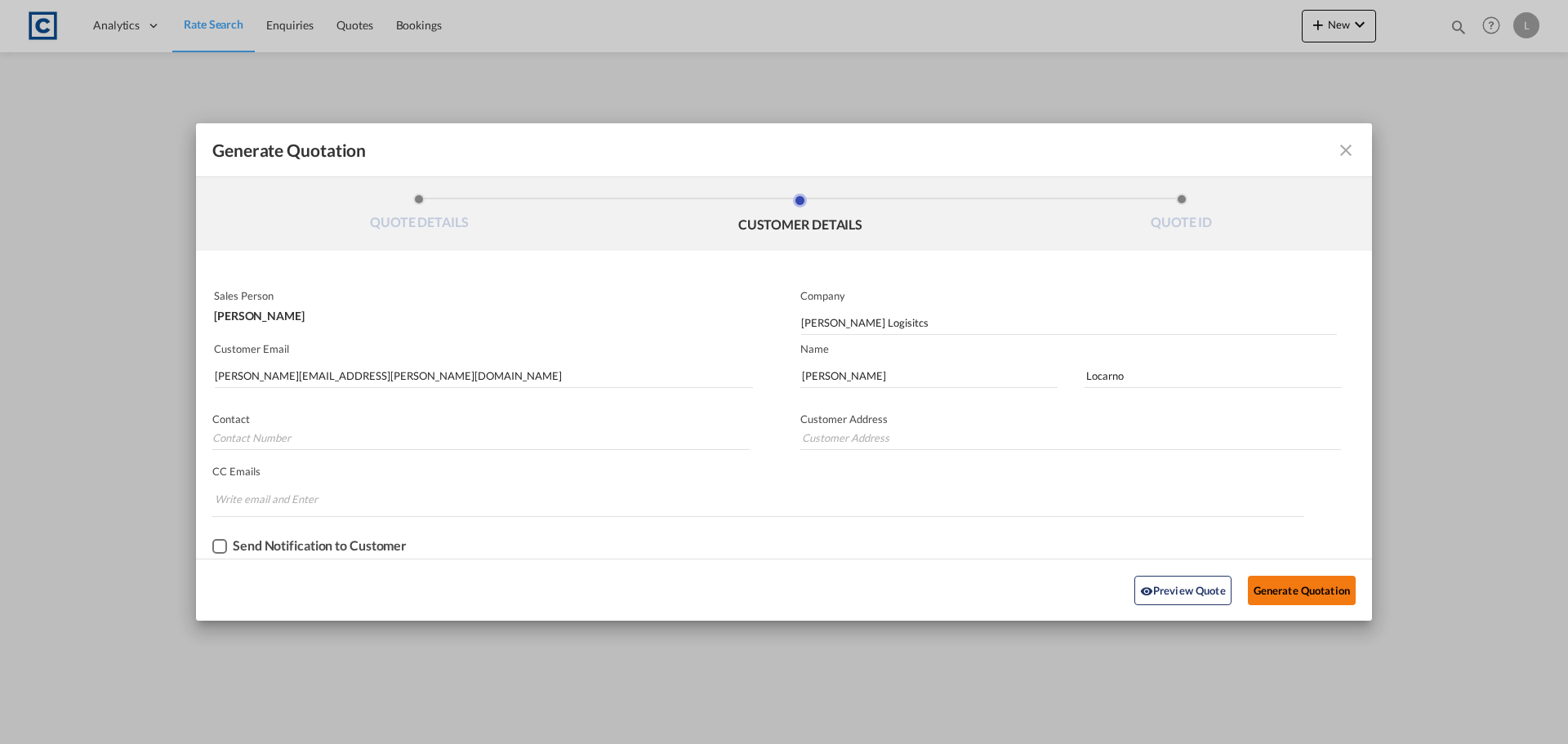
click at [1280, 585] on button "Generate Quotation" at bounding box center [1302, 590] width 108 height 29
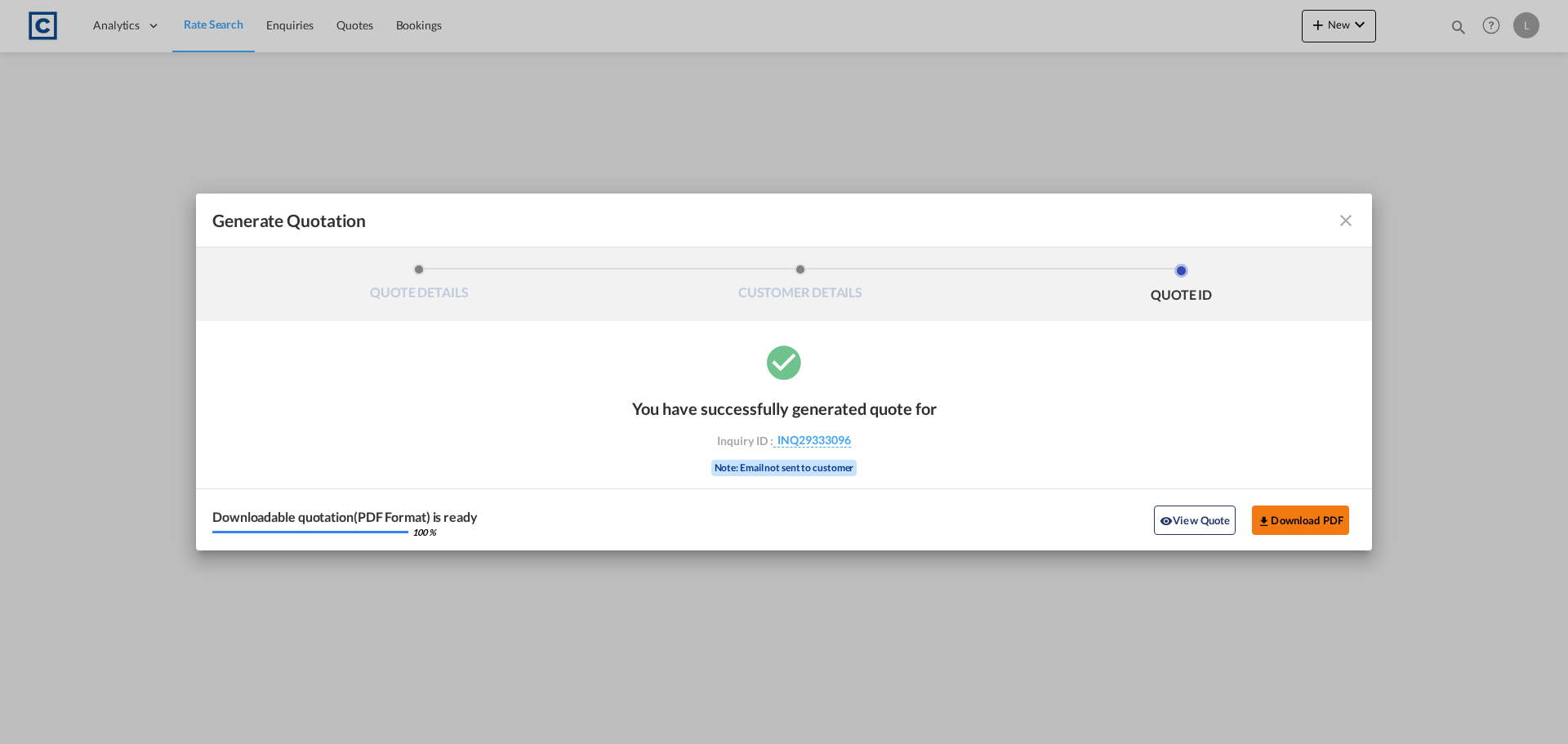
click at [1273, 518] on button "Download PDF" at bounding box center [1300, 519] width 97 height 29
click at [1350, 219] on md-icon "icon-close fg-AAA8AD cursor m-0" at bounding box center [1346, 221] width 20 height 20
